Goal: Task Accomplishment & Management: Complete application form

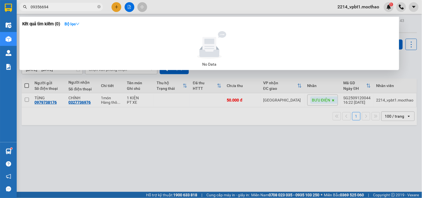
type input "0935669"
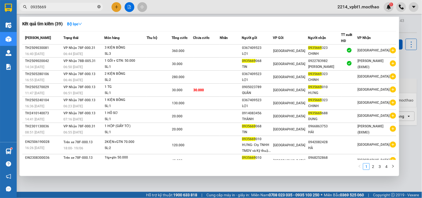
click at [99, 8] on icon "close-circle" at bounding box center [98, 6] width 3 height 3
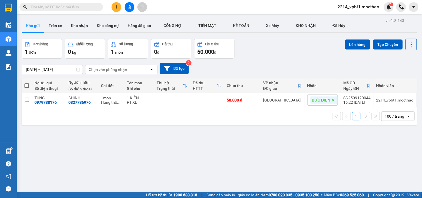
click at [115, 10] on button at bounding box center [117, 7] width 10 height 10
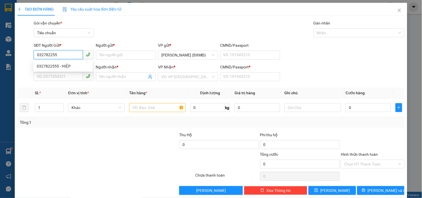
type input "0327822555"
click at [66, 66] on div "0327822555 - HIỆP" at bounding box center [63, 66] width 53 height 6
type input "HIỆP"
type input "0905488145"
type input "luân"
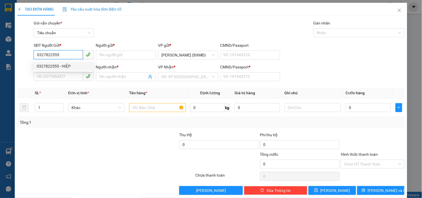
type input "1"
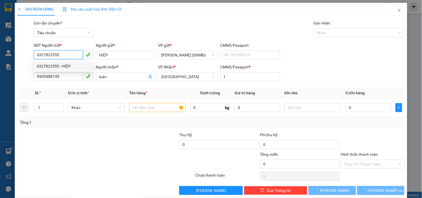
type input "50.000"
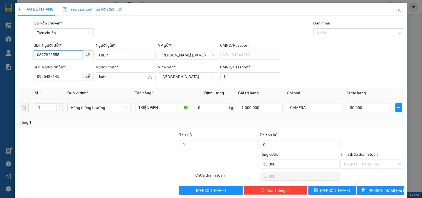
type input "0327822555"
drag, startPoint x: 43, startPoint y: 109, endPoint x: 19, endPoint y: 121, distance: 26.4
click at [1, 127] on div "TẠO ĐƠN HÀNG Yêu cầu xuất hóa đơn điện tử Transit Pickup Surcharge Ids Transit …" at bounding box center [211, 99] width 422 height 198
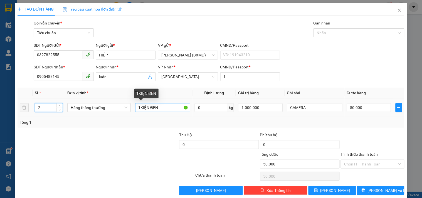
type input "2"
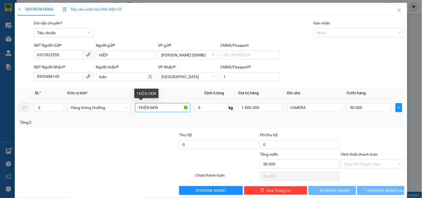
click at [140, 108] on input "1KIỆN ĐEN" at bounding box center [162, 107] width 55 height 9
type input "0"
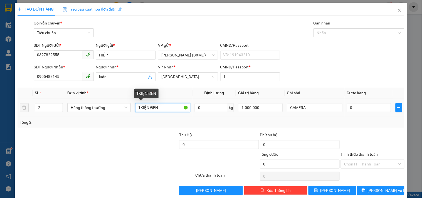
drag, startPoint x: 140, startPoint y: 108, endPoint x: 110, endPoint y: 117, distance: 31.4
click at [116, 117] on tr "2 Hàng thông thường 1KIỆN ĐEN 0 kg 1.000.000 CAMERA 0" at bounding box center [211, 108] width 387 height 19
type input "2KIỆN ĐEN"
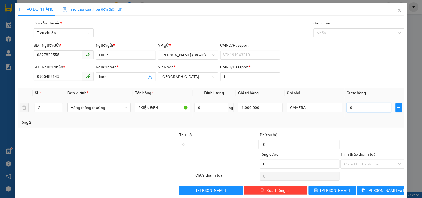
click at [361, 108] on input "0" at bounding box center [369, 107] width 45 height 9
type input "0"
type input "1"
type input "001"
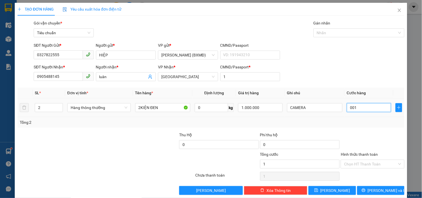
type input "10"
type input "0.010"
type input "100"
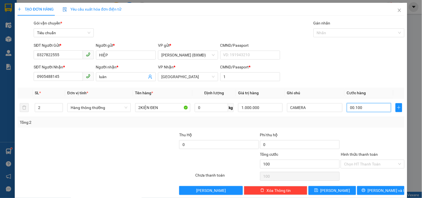
type input "00.100"
type input "100.000"
click at [341, 129] on div "Transit Pickup Surcharge Ids Transit Deliver Surcharge Ids Transit Deliver Surc…" at bounding box center [211, 107] width 387 height 175
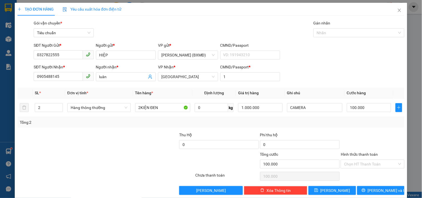
scroll to position [8, 0]
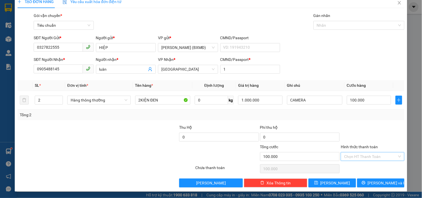
click at [368, 156] on input "Hình thức thanh toán" at bounding box center [370, 157] width 53 height 8
click at [359, 116] on div "Tại văn phòng" at bounding box center [369, 119] width 56 height 6
type input "0"
click at [379, 181] on span "[PERSON_NAME] và In" at bounding box center [387, 183] width 39 height 6
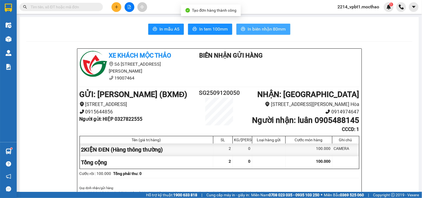
click at [267, 32] on span "In biên nhận 80mm" at bounding box center [267, 29] width 38 height 7
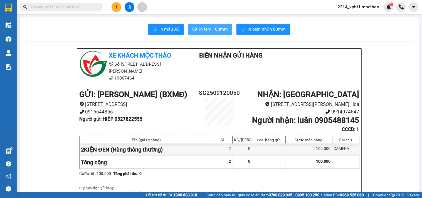
click at [212, 25] on button "In tem 100mm" at bounding box center [210, 29] width 44 height 11
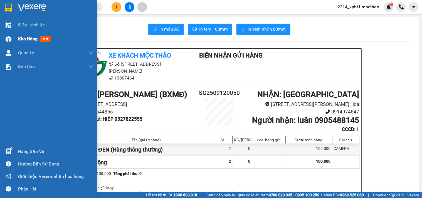
click at [27, 38] on span "Kho hàng" at bounding box center [27, 38] width 19 height 5
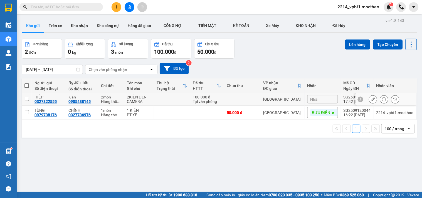
click at [27, 98] on input "checkbox" at bounding box center [27, 99] width 4 height 4
checkbox input "true"
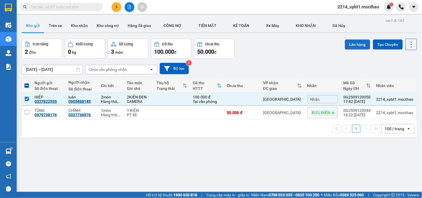
click at [353, 44] on button "Lên hàng" at bounding box center [357, 45] width 25 height 10
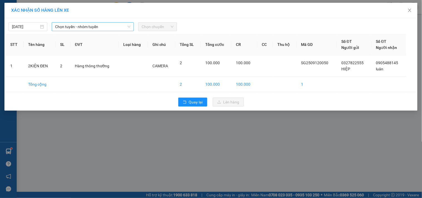
click at [102, 28] on span "Chọn tuyến - nhóm tuyến" at bounding box center [92, 27] width 75 height 8
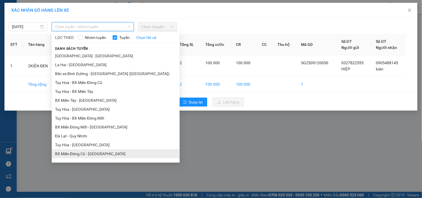
scroll to position [62, 0]
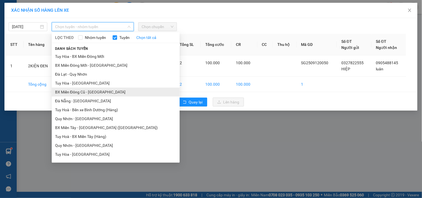
click at [89, 93] on li "BX Miền Đông Cũ - [GEOGRAPHIC_DATA]" at bounding box center [116, 92] width 128 height 9
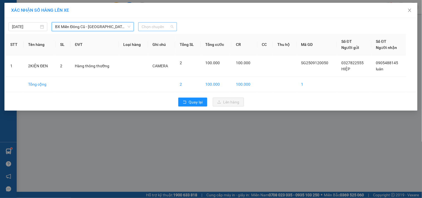
click at [164, 28] on span "Chọn chuyến" at bounding box center [158, 27] width 32 height 8
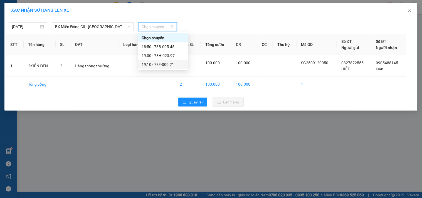
click at [170, 65] on div "19:10 - 78F-000.21" at bounding box center [163, 65] width 43 height 6
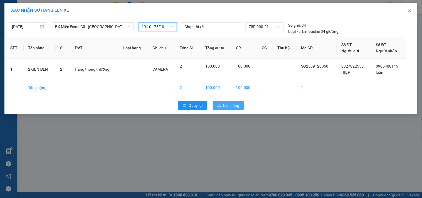
click at [234, 109] on button "Lên hàng" at bounding box center [228, 105] width 31 height 9
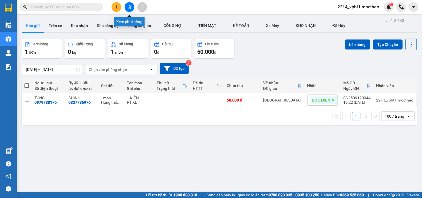
click at [128, 4] on button at bounding box center [130, 7] width 10 height 10
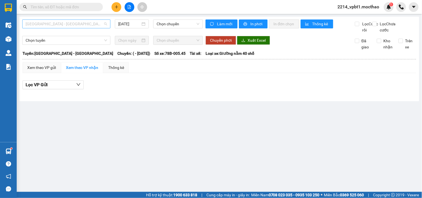
click at [73, 24] on span "[GEOGRAPHIC_DATA] - [GEOGRAPHIC_DATA]" at bounding box center [67, 24] width 82 height 8
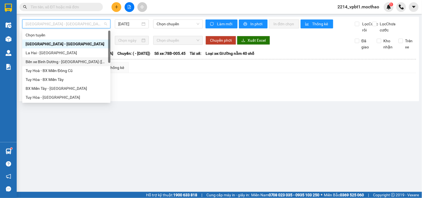
scroll to position [62, 0]
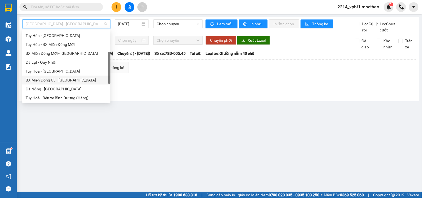
click at [64, 82] on div "BX Miền Đông Cũ - [GEOGRAPHIC_DATA]" at bounding box center [67, 80] width 82 height 6
type input "[DATE]"
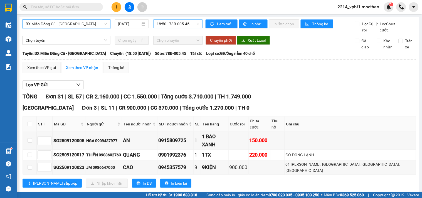
click at [191, 24] on span "18:50 - 78B-005.45" at bounding box center [178, 24] width 43 height 8
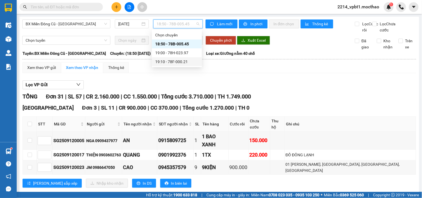
click at [187, 59] on div "19:10 - 78F-000.21" at bounding box center [176, 62] width 43 height 6
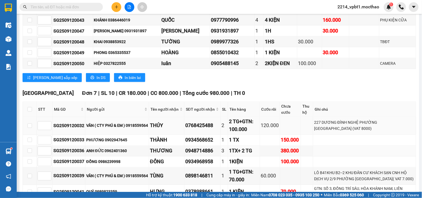
scroll to position [309, 0]
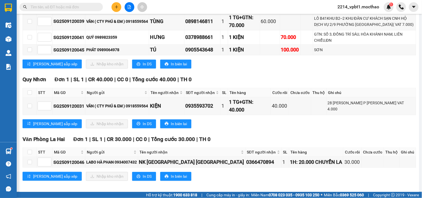
click at [113, 9] on button at bounding box center [117, 7] width 10 height 10
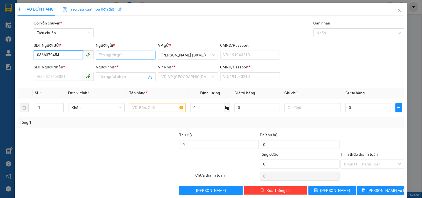
type input "0366379454"
click at [118, 58] on input "Người gửi *" at bounding box center [126, 55] width 60 height 9
type input "MÃM"
click at [59, 72] on div "SĐT Người Nhận *" at bounding box center [64, 68] width 60 height 8
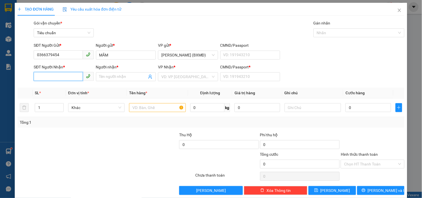
click at [59, 77] on input "SĐT Người Nhận *" at bounding box center [58, 76] width 49 height 9
type input "0868209907"
click at [110, 78] on input "Người nhận *" at bounding box center [123, 77] width 48 height 6
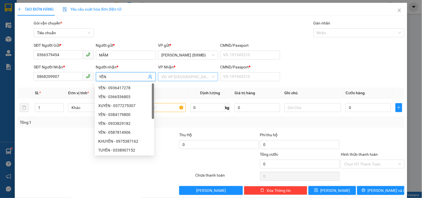
type input "YẾN"
click at [188, 76] on input "search" at bounding box center [185, 77] width 49 height 8
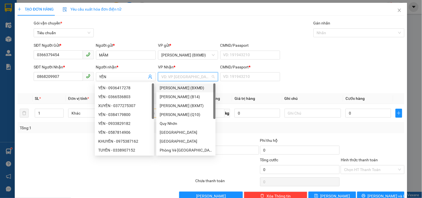
scroll to position [31, 0]
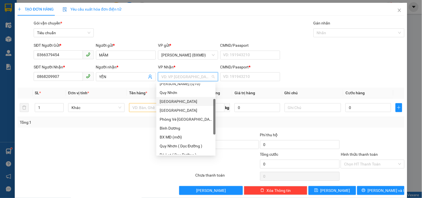
click at [178, 102] on div "[GEOGRAPHIC_DATA]" at bounding box center [186, 102] width 53 height 6
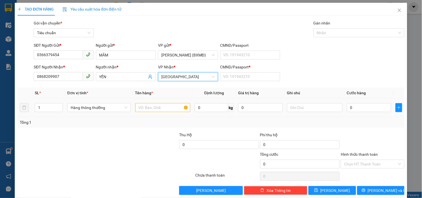
drag, startPoint x: 45, startPoint y: 106, endPoint x: 23, endPoint y: 124, distance: 28.3
click at [24, 124] on div "SL * Đơn vị tính * Tên hàng * Định lượng Giá trị hàng Ghi chú Cước hàng 1 Hàng …" at bounding box center [211, 108] width 387 height 40
click at [151, 109] on input "text" at bounding box center [162, 107] width 55 height 9
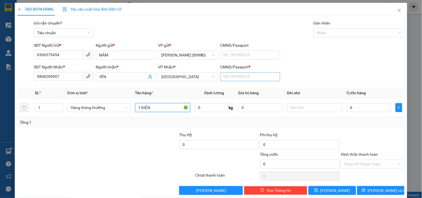
type input "1 KIỆN"
click at [227, 77] on input "CMND/Passport *" at bounding box center [250, 76] width 60 height 9
type input "1"
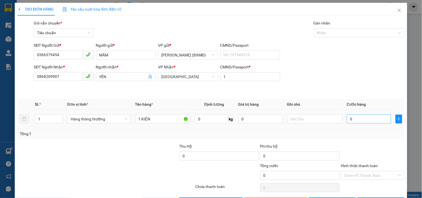
click at [364, 107] on th "Cước hàng" at bounding box center [369, 104] width 49 height 11
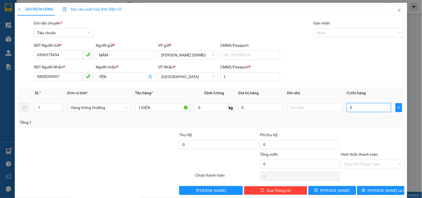
click at [364, 107] on input "0" at bounding box center [369, 107] width 45 height 9
type input "001"
type input "1"
type input "0.010"
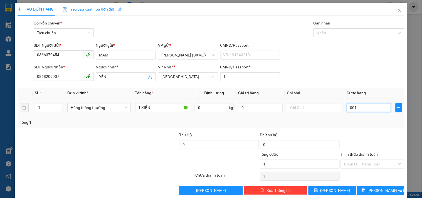
type input "10"
type input "00.100"
type input "100"
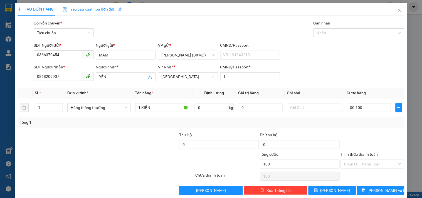
click at [364, 126] on div "Tổng: 1" at bounding box center [211, 122] width 387 height 11
type input "100.000"
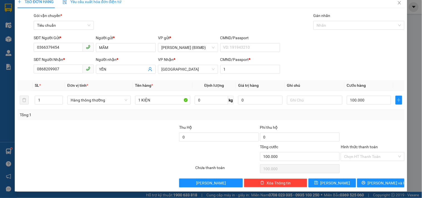
click at [368, 151] on div "Hình thức thanh toán" at bounding box center [372, 148] width 63 height 8
click at [369, 156] on input "Hình thức thanh toán" at bounding box center [370, 157] width 53 height 8
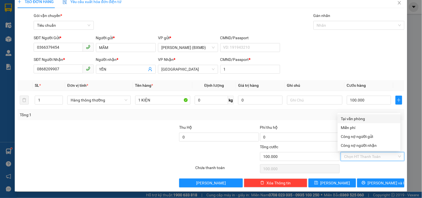
click at [365, 117] on div "Tại văn phòng" at bounding box center [369, 119] width 56 height 6
type input "0"
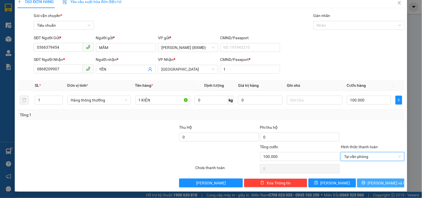
click at [385, 182] on span "[PERSON_NAME] và In" at bounding box center [387, 183] width 39 height 6
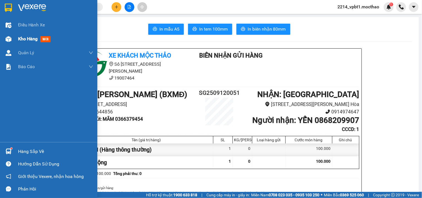
click at [23, 38] on span "Kho hàng" at bounding box center [27, 38] width 19 height 5
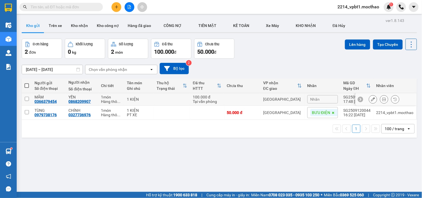
click at [26, 99] on input "checkbox" at bounding box center [27, 99] width 4 height 4
checkbox input "true"
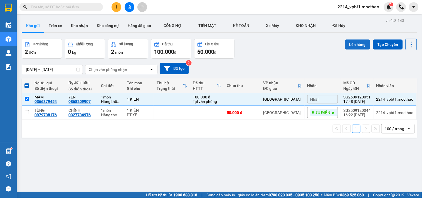
click at [349, 45] on button "Lên hàng" at bounding box center [357, 45] width 25 height 10
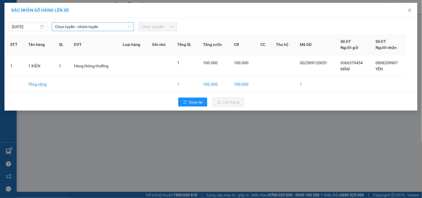
click at [89, 25] on span "Chọn tuyến - nhóm tuyến" at bounding box center [92, 27] width 75 height 8
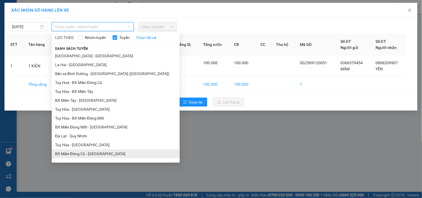
scroll to position [62, 0]
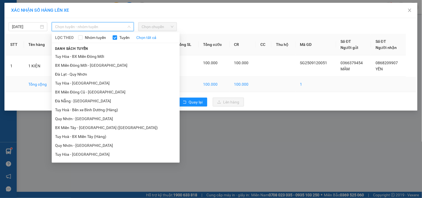
drag, startPoint x: 92, startPoint y: 93, endPoint x: 101, endPoint y: 90, distance: 9.7
click at [92, 92] on li "BX Miền Đông Cũ - [GEOGRAPHIC_DATA]" at bounding box center [116, 92] width 128 height 9
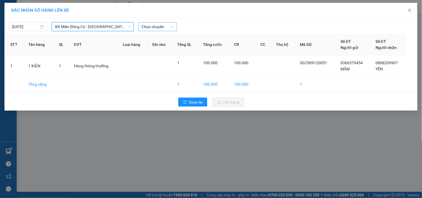
click at [158, 28] on span "Chọn chuyến" at bounding box center [158, 27] width 32 height 8
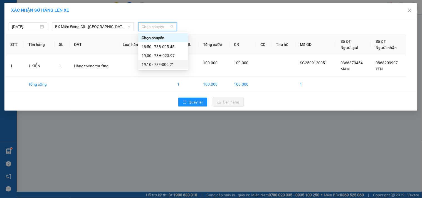
click at [163, 65] on div "19:10 - 78F-000.21" at bounding box center [163, 65] width 43 height 6
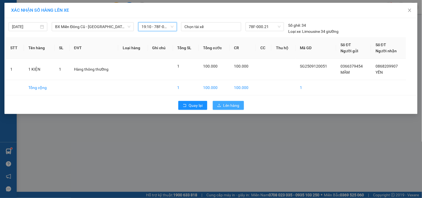
click at [234, 108] on span "Lên hàng" at bounding box center [232, 105] width 16 height 6
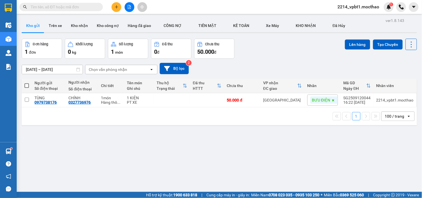
click at [111, 4] on div at bounding box center [130, 7] width 42 height 10
click at [113, 6] on button at bounding box center [117, 7] width 10 height 10
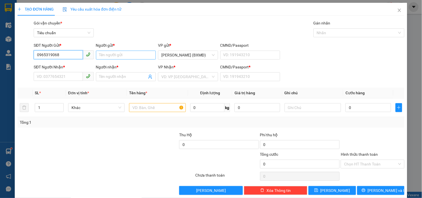
type input "0965319068"
click at [112, 55] on input "Người gửi *" at bounding box center [126, 55] width 60 height 9
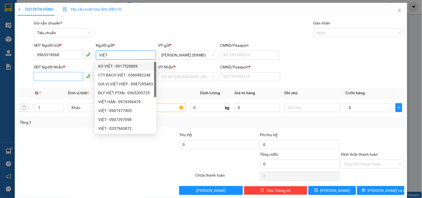
type input "VIỆT"
click at [65, 78] on input "SĐT Người Nhận *" at bounding box center [58, 76] width 49 height 9
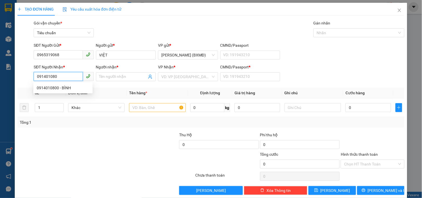
type input "0914010800"
click at [64, 86] on div "0914010800 - BÌNH" at bounding box center [63, 88] width 53 height 6
type input "BÌNH"
type input "1"
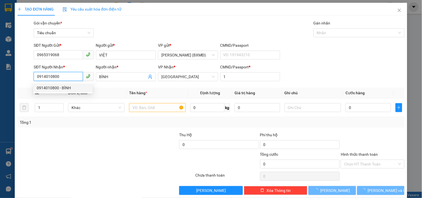
type input "60.000"
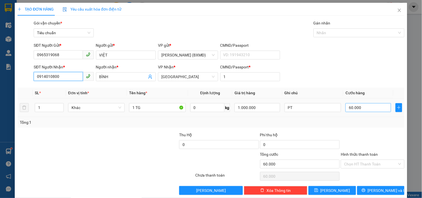
type input "0914010800"
click at [363, 107] on input "60.000" at bounding box center [369, 107] width 46 height 9
type input "0"
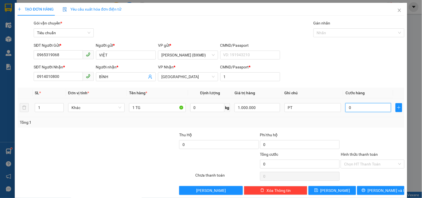
type input "6"
type input "006"
type input "60"
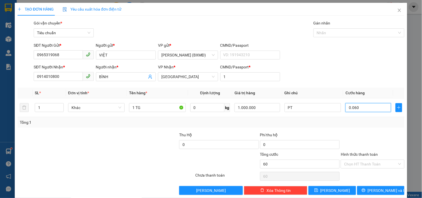
type input "0.060"
click at [353, 123] on div "Tổng: 1" at bounding box center [211, 122] width 383 height 6
type input "60.000"
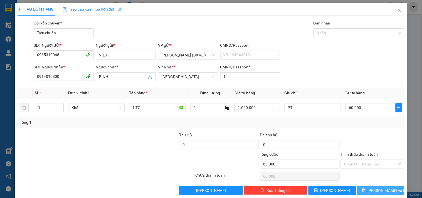
scroll to position [8, 0]
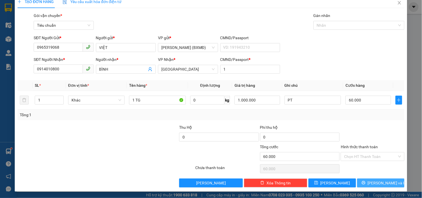
click at [365, 182] on button "[PERSON_NAME] và In" at bounding box center [380, 183] width 47 height 9
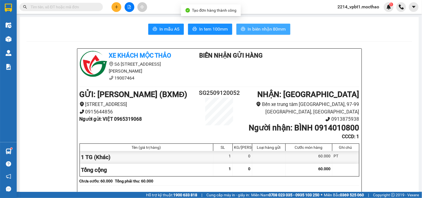
click at [270, 25] on button "In biên nhận 80mm" at bounding box center [264, 29] width 54 height 11
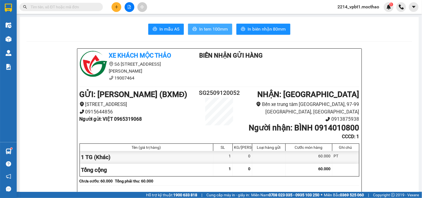
click at [205, 24] on button "In tem 100mm" at bounding box center [210, 29] width 44 height 11
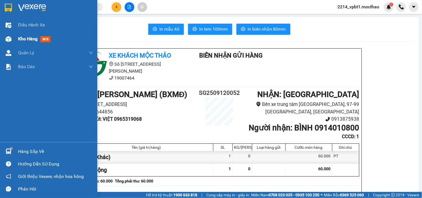
click at [23, 40] on span "Kho hàng" at bounding box center [27, 38] width 19 height 5
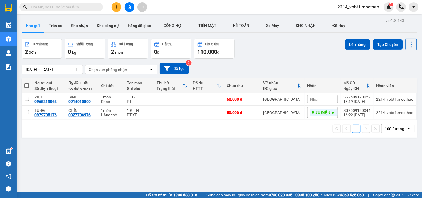
click at [129, 5] on icon "file-add" at bounding box center [129, 7] width 3 height 4
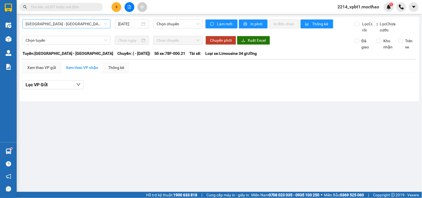
click at [79, 20] on span "[GEOGRAPHIC_DATA] - [GEOGRAPHIC_DATA]" at bounding box center [67, 24] width 82 height 8
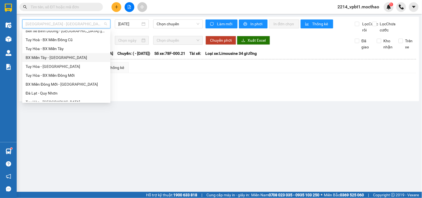
scroll to position [62, 0]
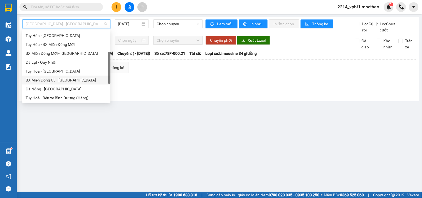
click at [69, 82] on div "BX Miền Đông Cũ - [GEOGRAPHIC_DATA]" at bounding box center [67, 80] width 82 height 6
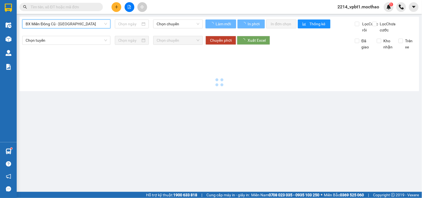
type input "[DATE]"
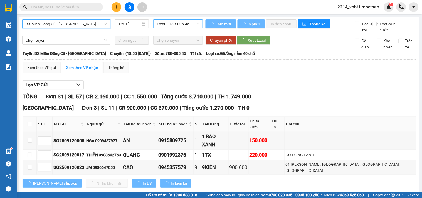
click at [166, 23] on span "18:50 - 78B-005.45" at bounding box center [178, 24] width 43 height 8
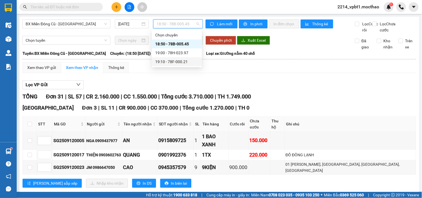
click at [180, 64] on div "19:10 - 78F-000.21" at bounding box center [176, 62] width 43 height 6
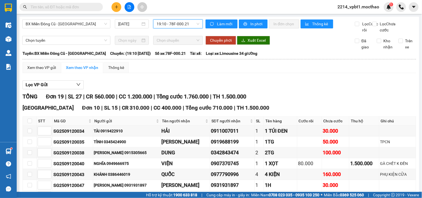
scroll to position [31, 0]
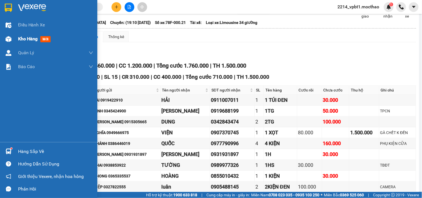
click at [27, 38] on span "Kho hàng" at bounding box center [27, 38] width 19 height 5
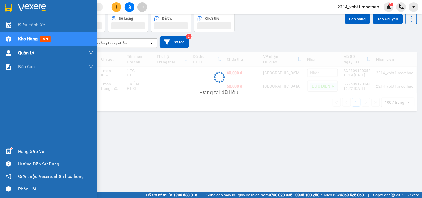
scroll to position [26, 0]
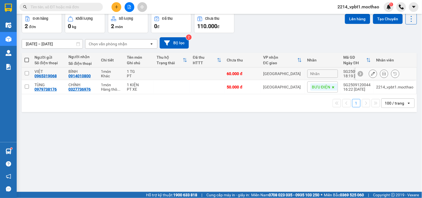
click at [27, 73] on input "checkbox" at bounding box center [27, 73] width 4 height 4
checkbox input "true"
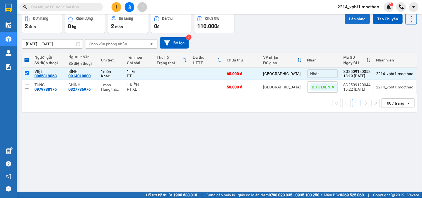
click at [352, 19] on button "Lên hàng" at bounding box center [357, 19] width 25 height 10
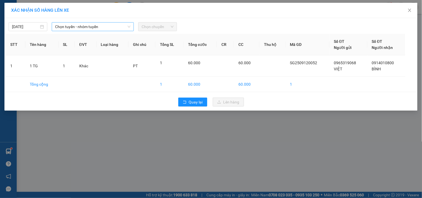
click at [104, 24] on span "Chọn tuyến - nhóm tuyến" at bounding box center [92, 27] width 75 height 8
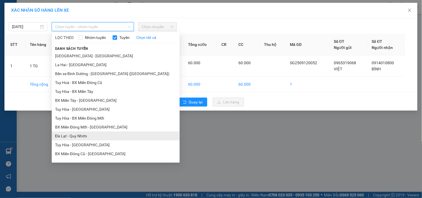
scroll to position [31, 0]
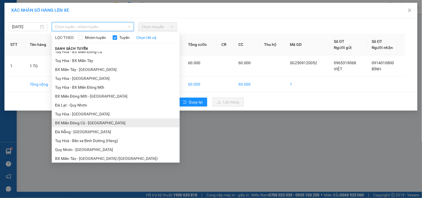
drag, startPoint x: 85, startPoint y: 126, endPoint x: 94, endPoint y: 96, distance: 30.7
click at [85, 125] on li "BX Miền Đông Cũ - [GEOGRAPHIC_DATA]" at bounding box center [116, 123] width 128 height 9
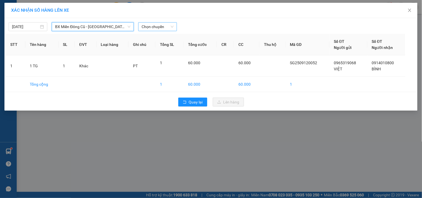
click at [145, 28] on span "Chọn chuyến" at bounding box center [158, 27] width 32 height 8
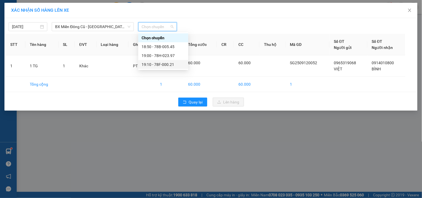
click at [158, 65] on div "19:10 - 78F-000.21" at bounding box center [163, 65] width 43 height 6
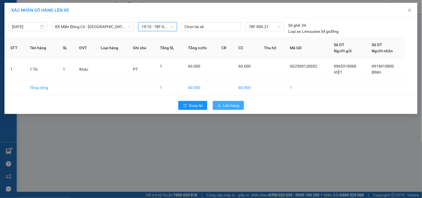
click at [235, 104] on span "Lên hàng" at bounding box center [232, 105] width 16 height 6
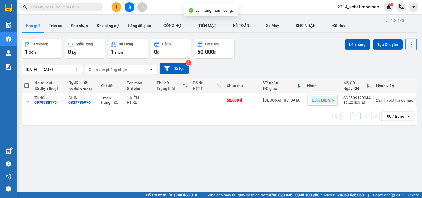
click at [28, 85] on span at bounding box center [26, 86] width 4 height 4
click at [27, 83] on input "checkbox" at bounding box center [27, 83] width 0 height 0
checkbox input "true"
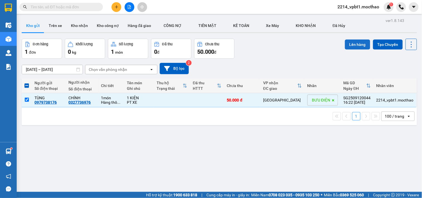
drag, startPoint x: 352, startPoint y: 45, endPoint x: 348, endPoint y: 47, distance: 4.1
click at [348, 47] on button "Lên hàng" at bounding box center [357, 45] width 25 height 10
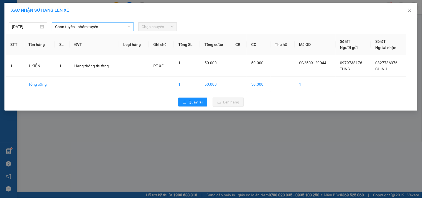
click at [73, 24] on span "Chọn tuyến - nhóm tuyến" at bounding box center [92, 27] width 75 height 8
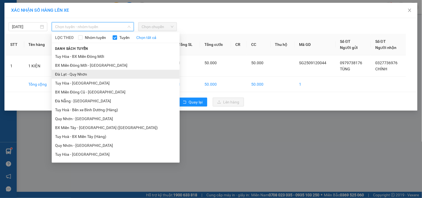
scroll to position [31, 0]
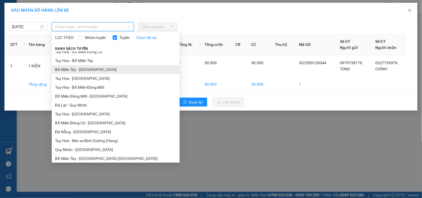
click at [75, 72] on li "BX Miền Tây - [GEOGRAPHIC_DATA]" at bounding box center [116, 69] width 128 height 9
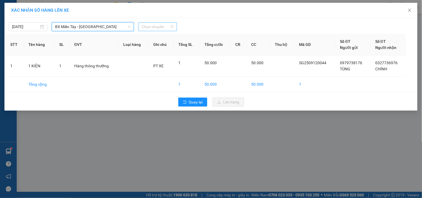
drag, startPoint x: 162, startPoint y: 27, endPoint x: 165, endPoint y: 63, distance: 36.3
click at [162, 29] on span "Chọn chuyến" at bounding box center [158, 27] width 32 height 8
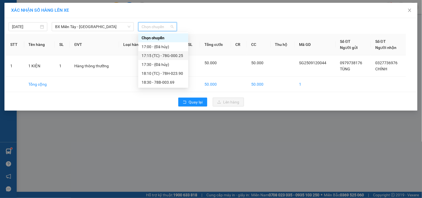
click at [166, 57] on div "17:15 (TC) - 78G-000.25" at bounding box center [163, 56] width 43 height 6
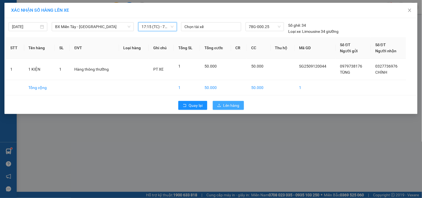
click at [228, 106] on span "Lên hàng" at bounding box center [232, 105] width 16 height 6
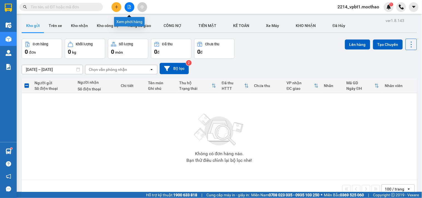
click at [128, 6] on icon "file-add" at bounding box center [129, 7] width 3 height 4
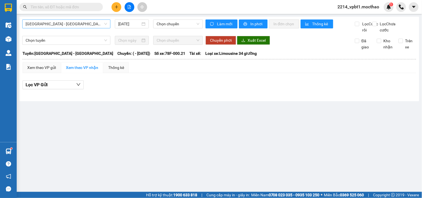
click at [54, 24] on span "[GEOGRAPHIC_DATA] - [GEOGRAPHIC_DATA]" at bounding box center [67, 24] width 82 height 8
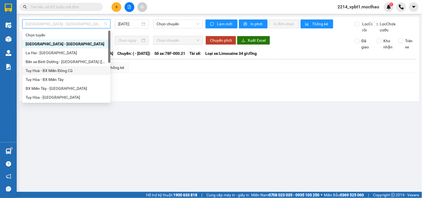
scroll to position [62, 0]
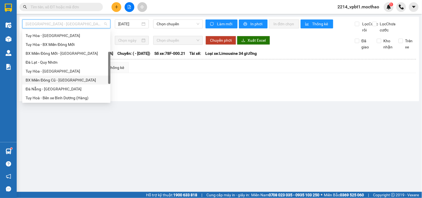
click at [50, 82] on div "BX Miền Đông Cũ - [GEOGRAPHIC_DATA]" at bounding box center [67, 80] width 82 height 6
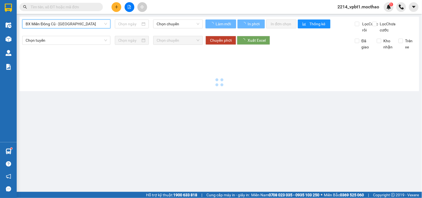
type input "[DATE]"
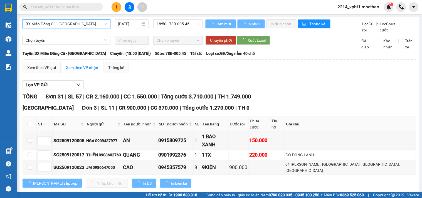
click at [166, 23] on span "18:50 - 78B-005.45" at bounding box center [178, 24] width 43 height 8
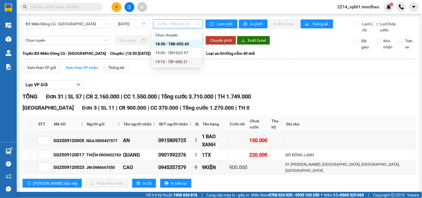
click at [171, 62] on div "19:10 - 78F-000.21" at bounding box center [176, 62] width 43 height 6
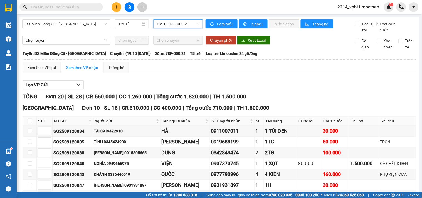
drag, startPoint x: 193, startPoint y: 23, endPoint x: 191, endPoint y: 34, distance: 11.6
click at [192, 23] on span "19:10 - 78F-000.21" at bounding box center [178, 24] width 43 height 8
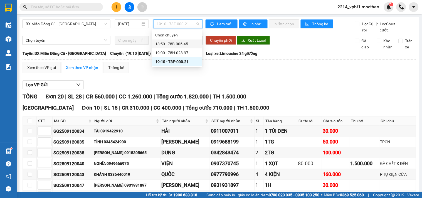
click at [188, 46] on div "18:50 - 78B-005.45" at bounding box center [176, 44] width 43 height 6
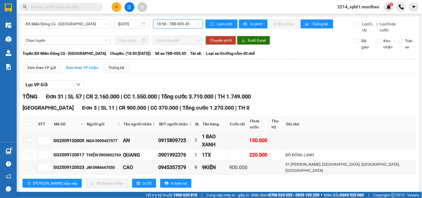
click at [176, 19] on div "18:50 - 78B-005.45" at bounding box center [178, 23] width 50 height 9
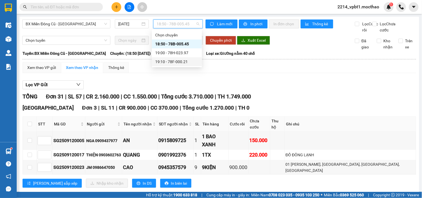
click at [186, 63] on div "19:10 - 78F-000.21" at bounding box center [176, 62] width 43 height 6
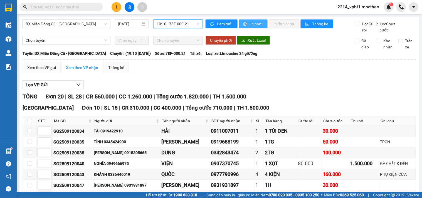
click at [251, 23] on span "In phơi" at bounding box center [257, 24] width 13 height 6
click at [183, 24] on span "19:10 - 78F-000.21" at bounding box center [178, 24] width 43 height 8
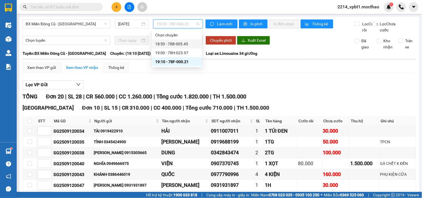
click at [177, 46] on div "18:50 - 78B-005.45" at bounding box center [176, 44] width 43 height 6
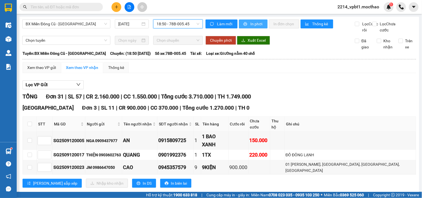
click at [254, 24] on span "In phơi" at bounding box center [257, 24] width 13 height 6
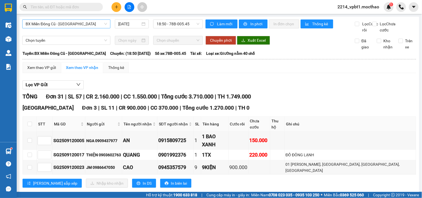
click at [79, 21] on span "BX Miền Đông Cũ - [GEOGRAPHIC_DATA]" at bounding box center [67, 24] width 82 height 8
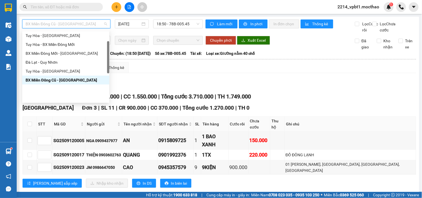
click at [55, 30] on div "BX Miền Tây - [GEOGRAPHIC_DATA]" at bounding box center [66, 27] width 80 height 6
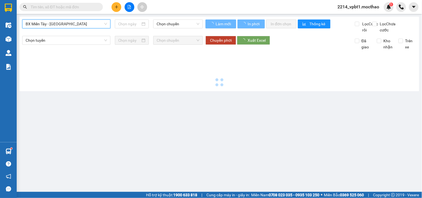
type input "[DATE]"
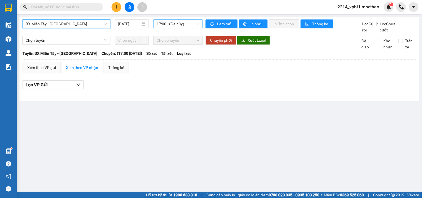
click at [171, 24] on span "17:00 - (Đã hủy)" at bounding box center [178, 24] width 43 height 8
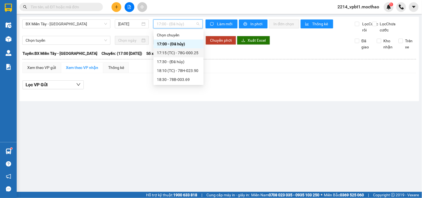
click at [181, 55] on div "17:15 (TC) - 78G-000.25" at bounding box center [178, 53] width 43 height 6
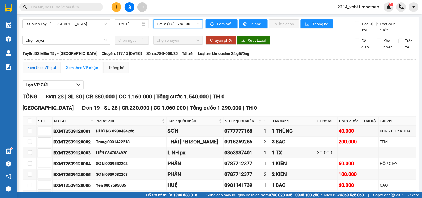
click at [43, 71] on div "Xem theo VP gửi" at bounding box center [41, 68] width 29 height 6
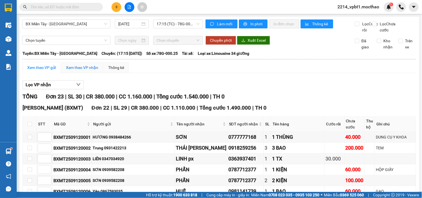
click at [84, 71] on div "Xem theo VP nhận" at bounding box center [82, 68] width 32 height 6
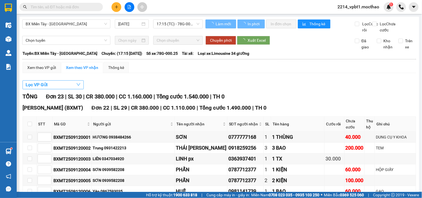
click at [45, 87] on button "Lọc VP Gửi" at bounding box center [53, 84] width 61 height 9
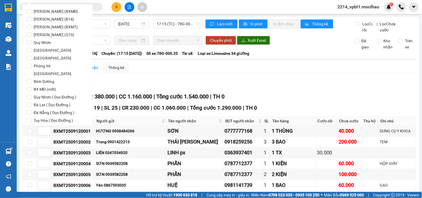
click at [26, 12] on div "[PERSON_NAME] (BXMĐ) [GEOGRAPHIC_DATA] (B14) [GEOGRAPHIC_DATA] (BXMT) [PERSON_N…" at bounding box center [58, 82] width 70 height 156
click at [29, 11] on input "[PERSON_NAME] (BXMĐ)" at bounding box center [29, 11] width 4 height 4
click at [35, 149] on span "Lọc" at bounding box center [34, 152] width 6 height 6
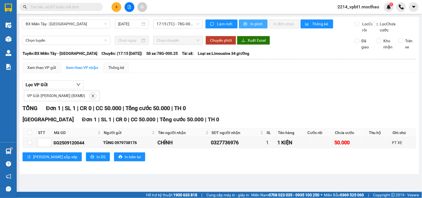
click at [252, 24] on span "In phơi" at bounding box center [257, 24] width 13 height 6
